Goal: Task Accomplishment & Management: Use online tool/utility

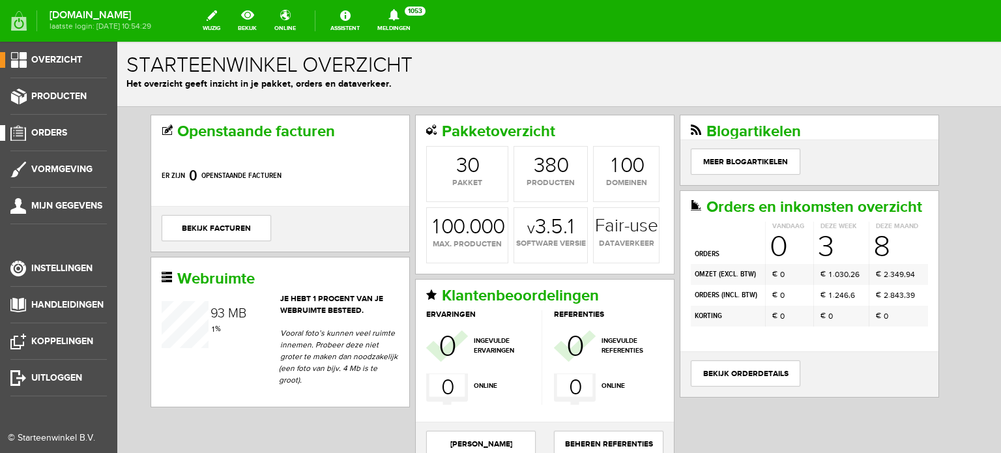
click at [63, 128] on span "Orders" at bounding box center [49, 132] width 36 height 11
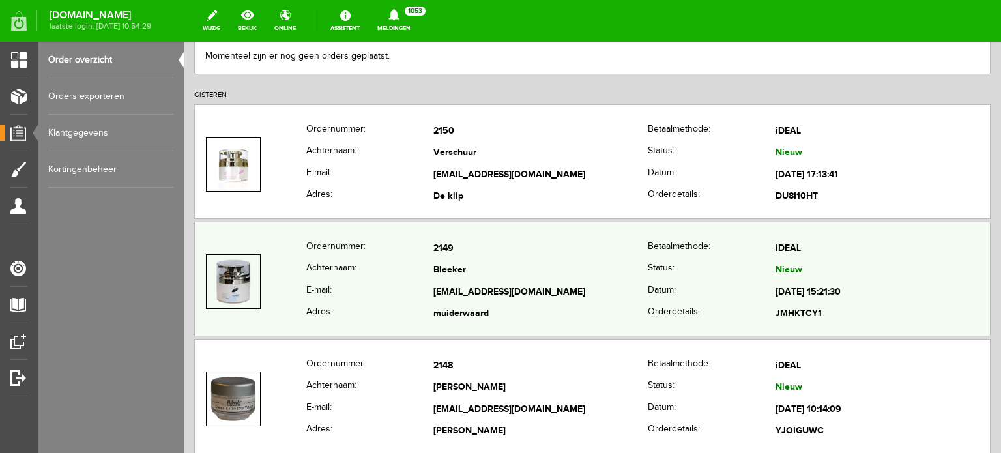
scroll to position [195, 0]
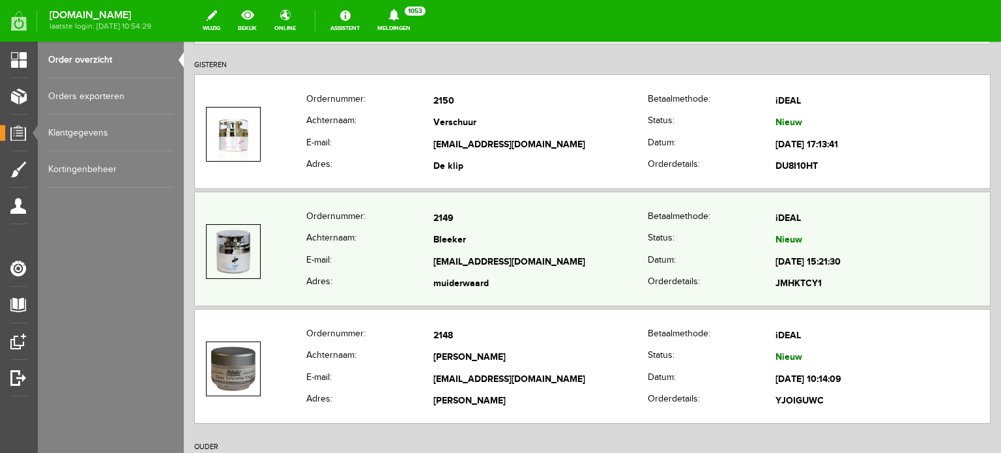
click at [441, 250] on td "Bleeker" at bounding box center [540, 241] width 214 height 22
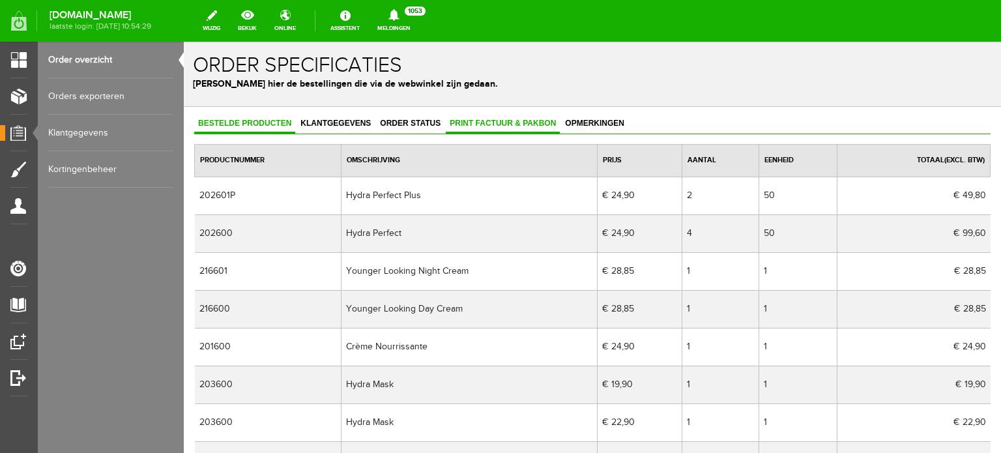
click at [507, 120] on span "Print factuur & pakbon" at bounding box center [503, 123] width 114 height 9
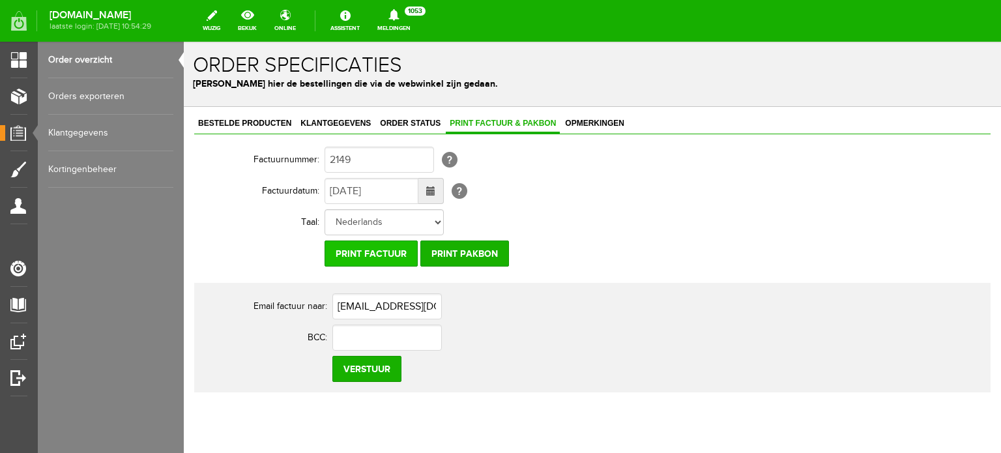
click at [373, 251] on input "Print factuur" at bounding box center [370, 253] width 93 height 26
click at [336, 119] on span "Klantgegevens" at bounding box center [335, 123] width 78 height 9
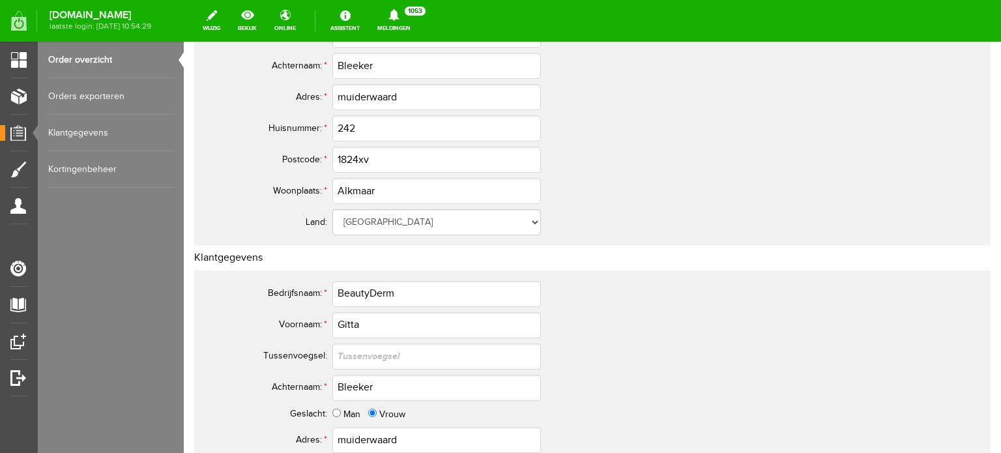
scroll to position [224, 0]
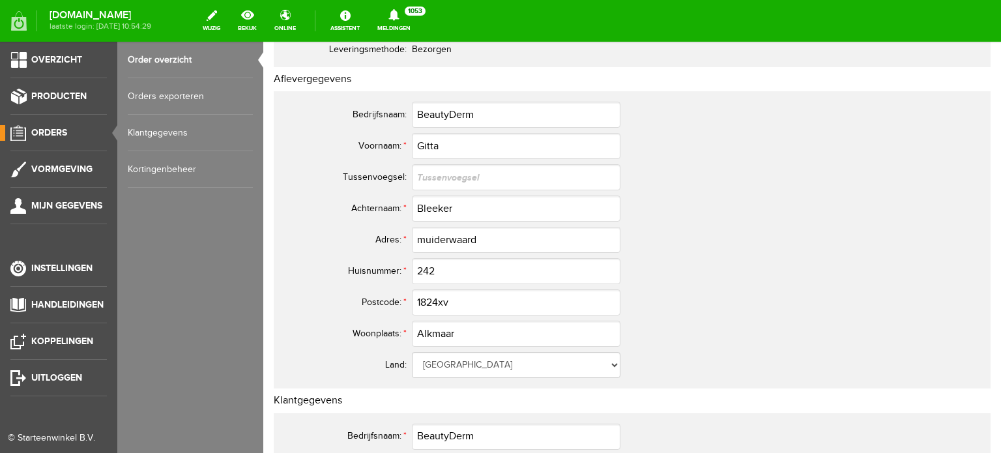
click at [59, 130] on span "Orders" at bounding box center [49, 132] width 36 height 11
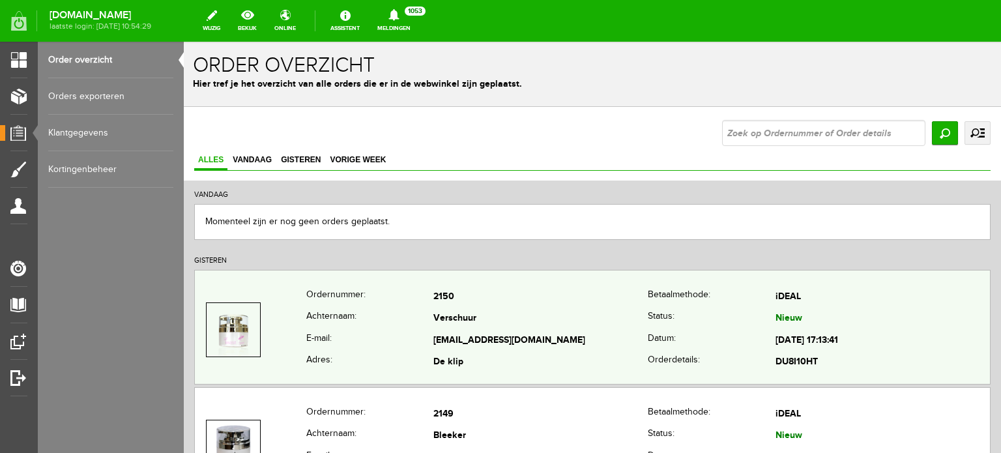
click at [474, 336] on td "[EMAIL_ADDRESS][DOMAIN_NAME]" at bounding box center [540, 341] width 214 height 22
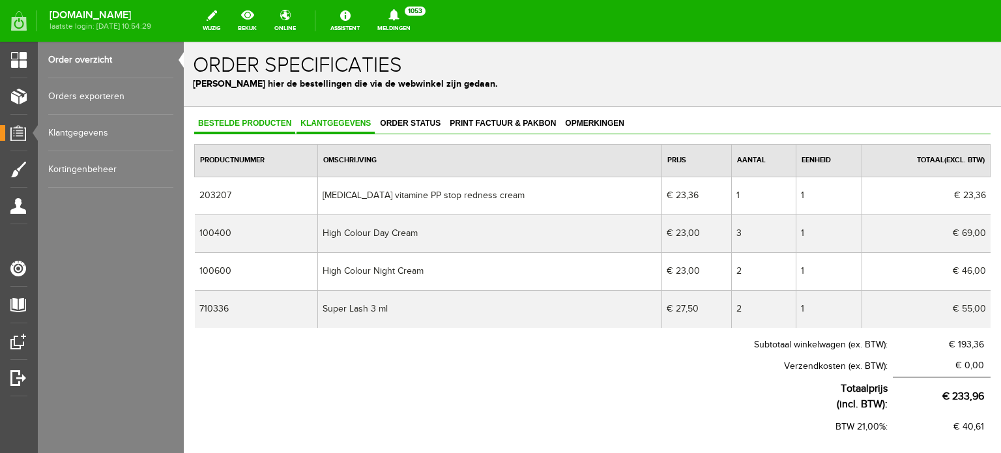
click at [321, 124] on span "Klantgegevens" at bounding box center [335, 123] width 78 height 9
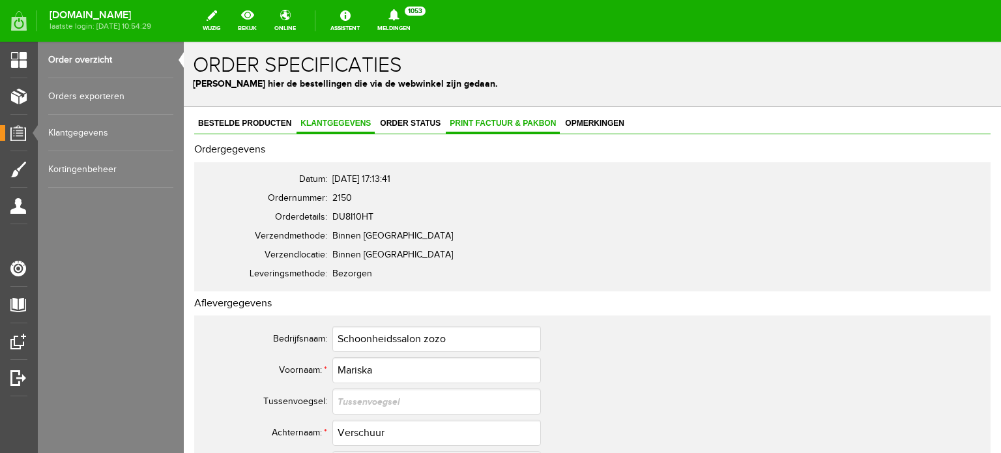
click at [469, 119] on span "Print factuur & pakbon" at bounding box center [503, 123] width 114 height 9
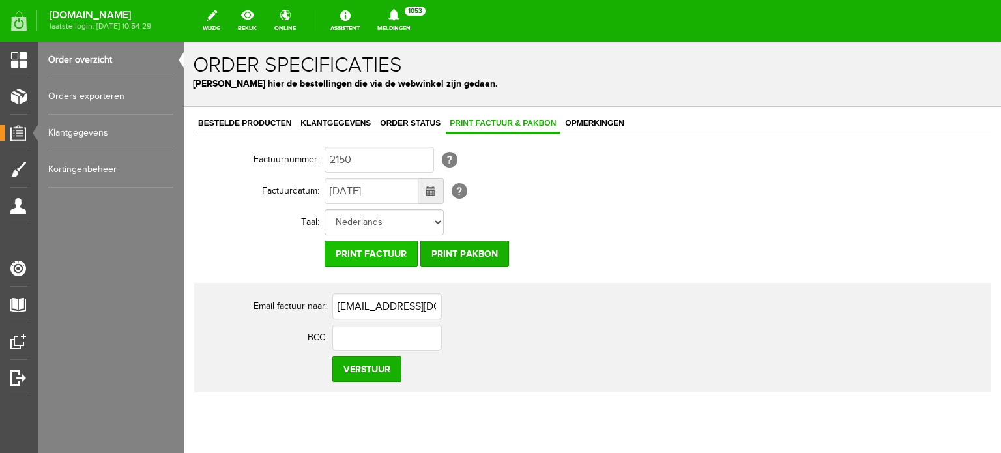
click at [370, 252] on input "Print factuur" at bounding box center [370, 253] width 93 height 26
click at [382, 250] on input "Print factuur" at bounding box center [370, 253] width 93 height 26
click at [352, 122] on span "Klantgegevens" at bounding box center [335, 123] width 78 height 9
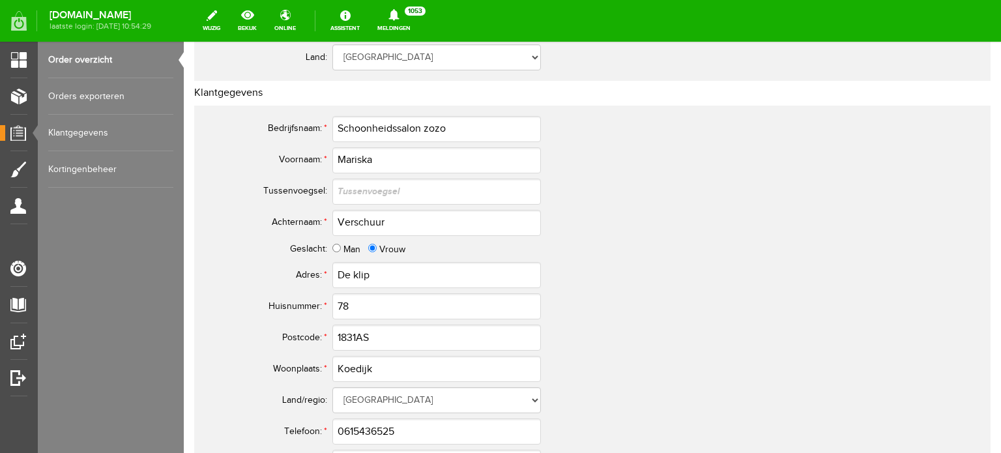
scroll to position [456, 0]
